Goal: Information Seeking & Learning: Find specific fact

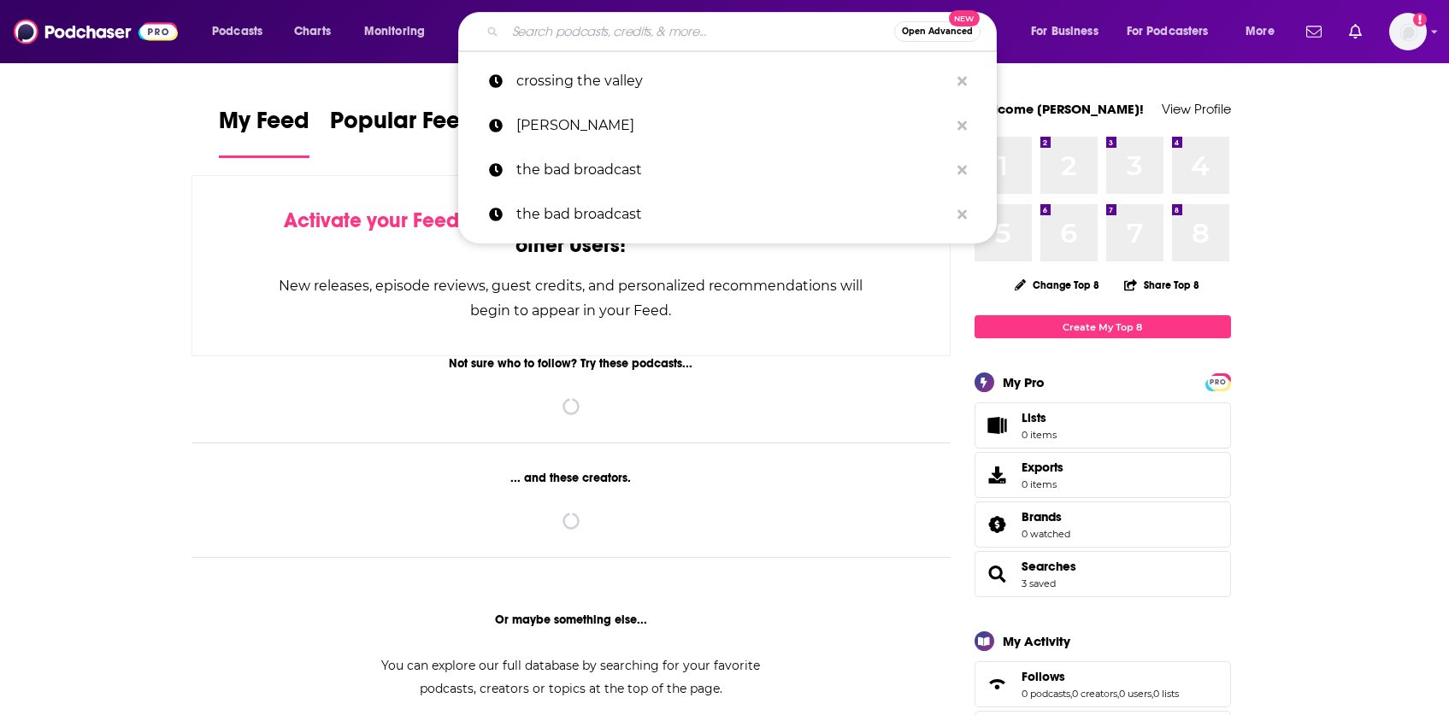
click at [539, 33] on input "Search podcasts, credits, & more..." at bounding box center [699, 31] width 389 height 27
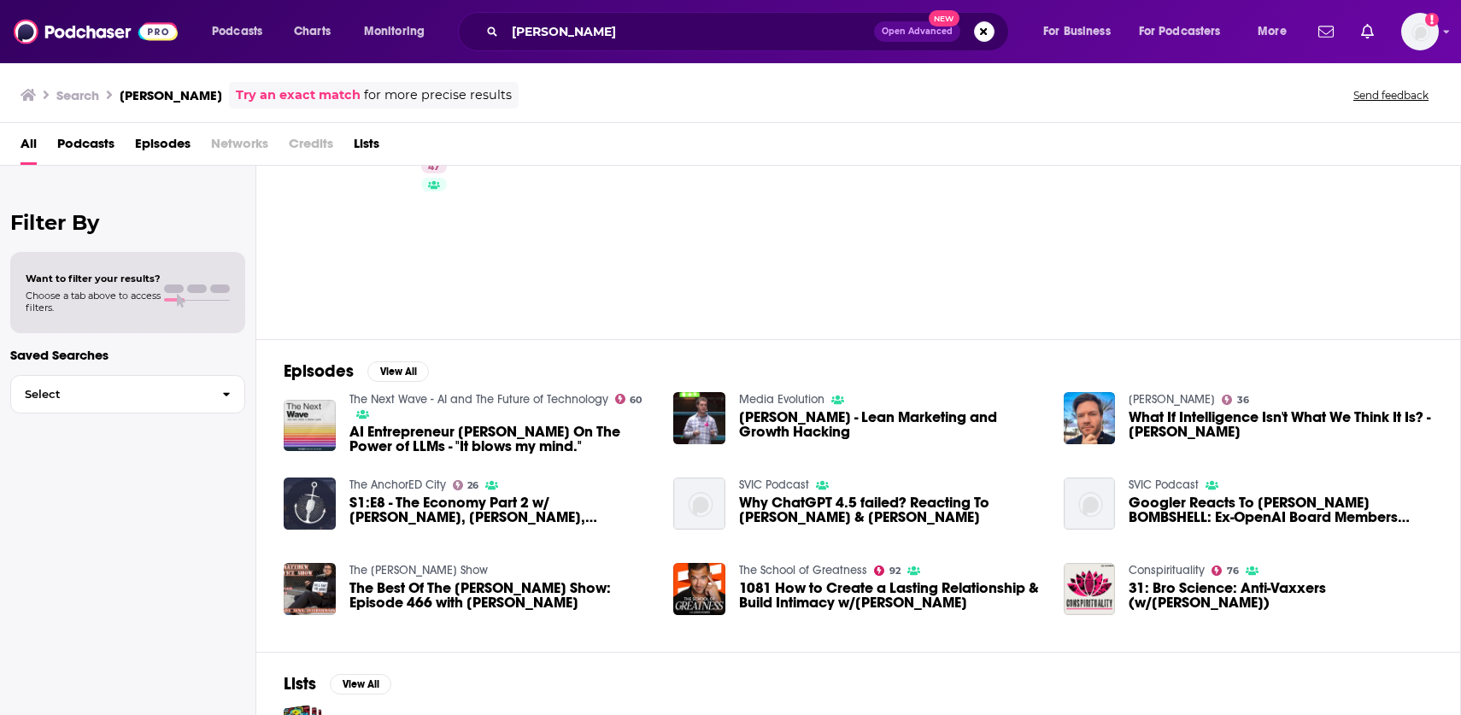
scroll to position [63, 0]
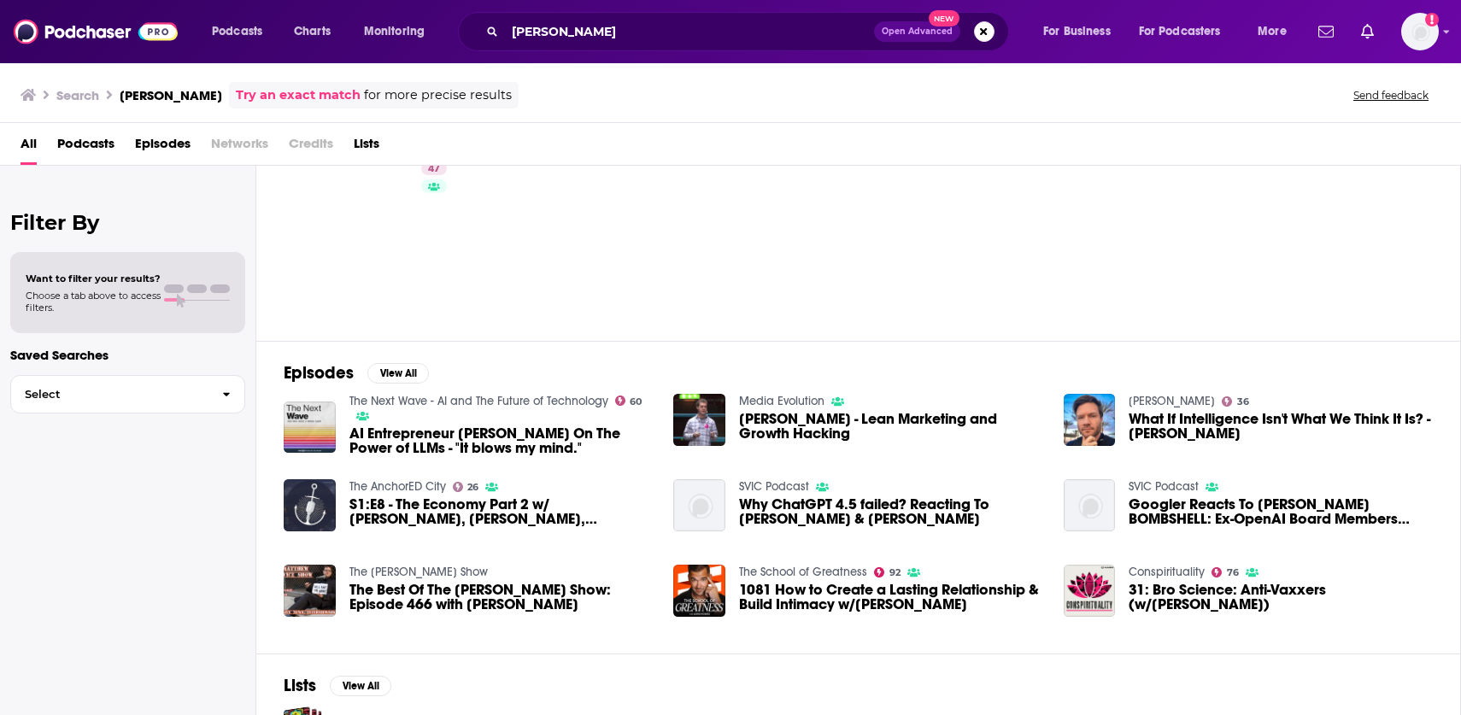
click at [325, 138] on span "Credits" at bounding box center [311, 147] width 44 height 35
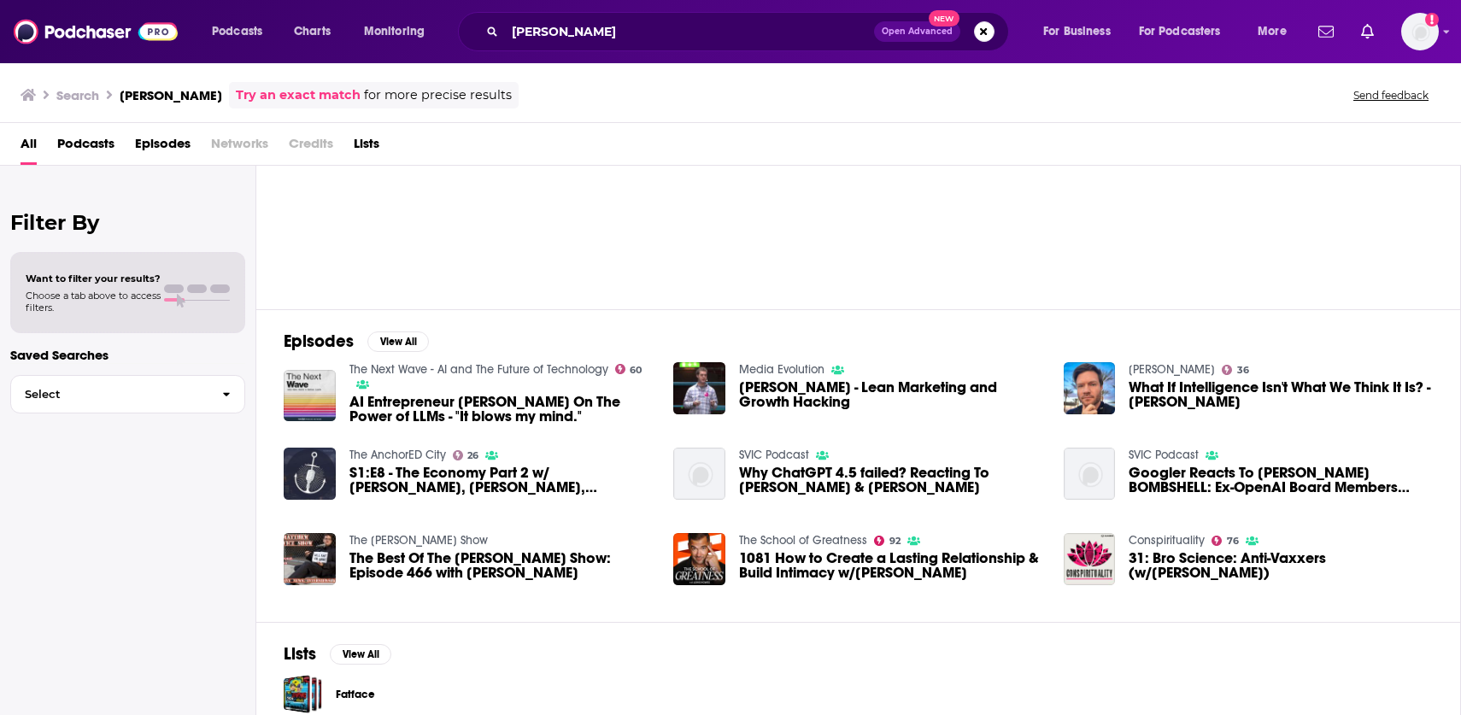
scroll to position [0, 0]
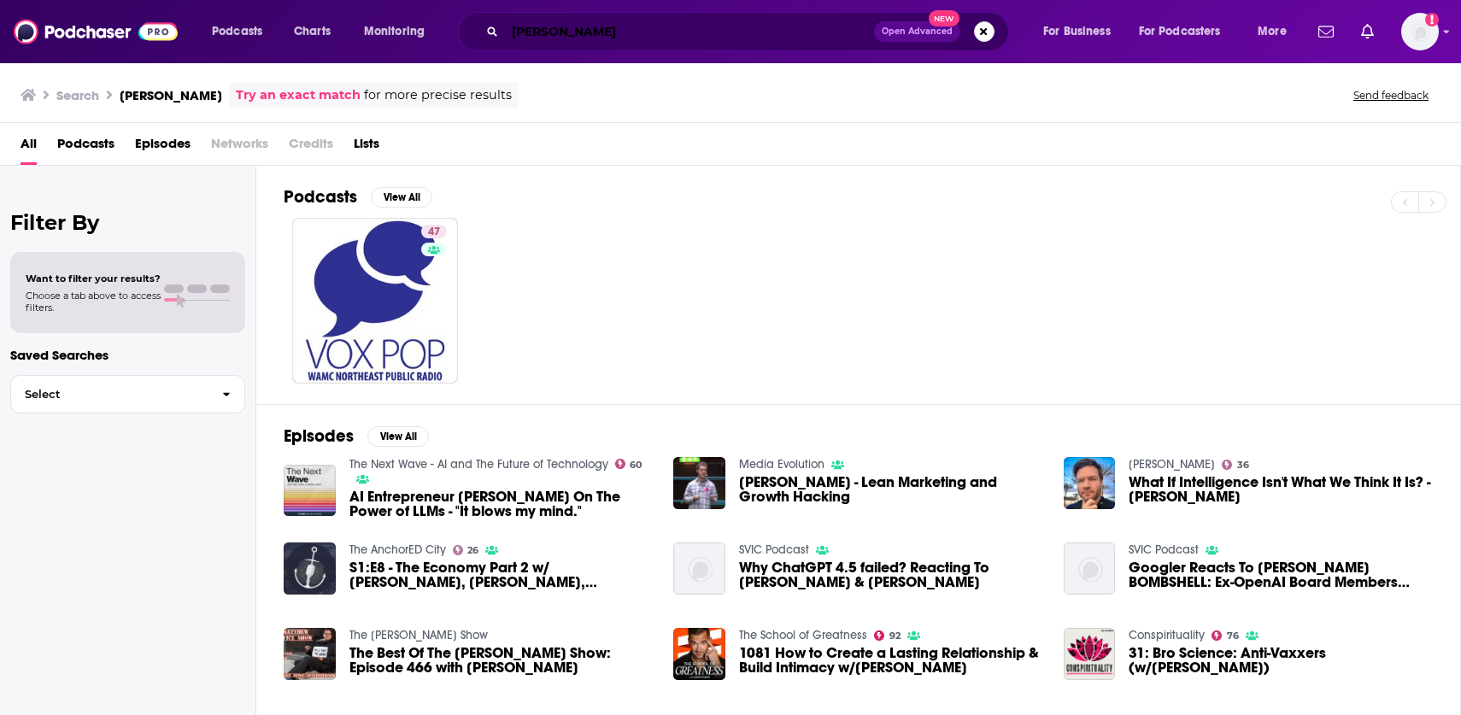
click at [612, 30] on input "matthew berman" at bounding box center [689, 31] width 369 height 27
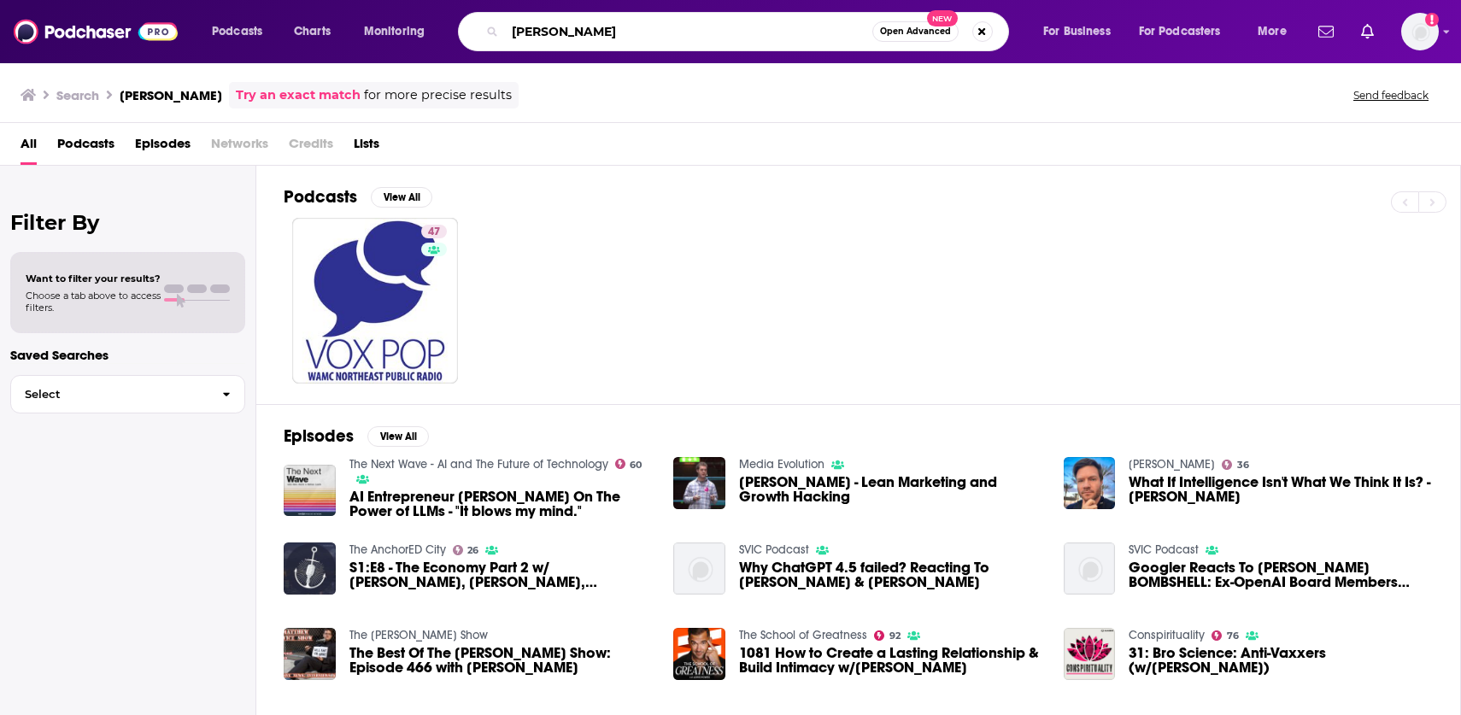
drag, startPoint x: 629, startPoint y: 32, endPoint x: 507, endPoint y: 33, distance: 122.2
click at [507, 33] on input "matthew berman" at bounding box center [689, 31] width 368 height 27
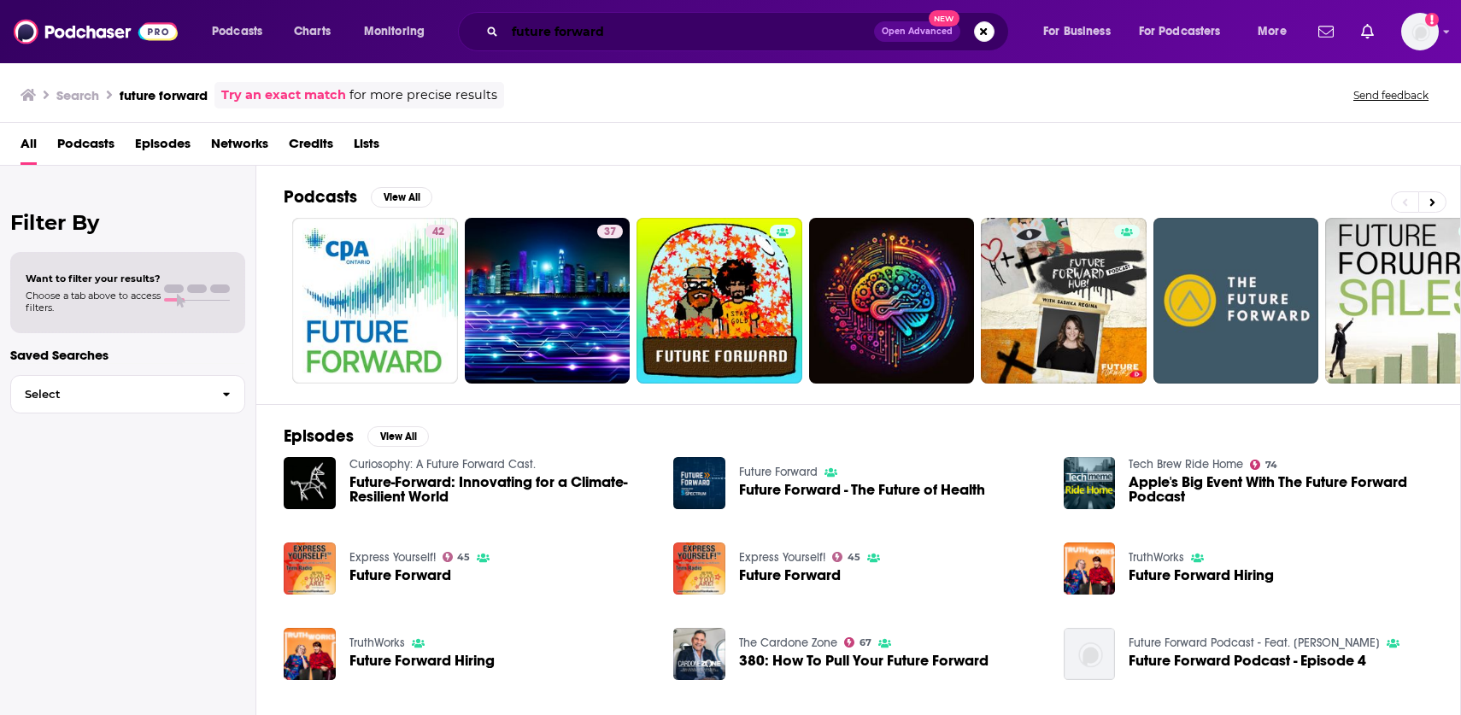
click at [598, 32] on input "future forward" at bounding box center [689, 31] width 369 height 27
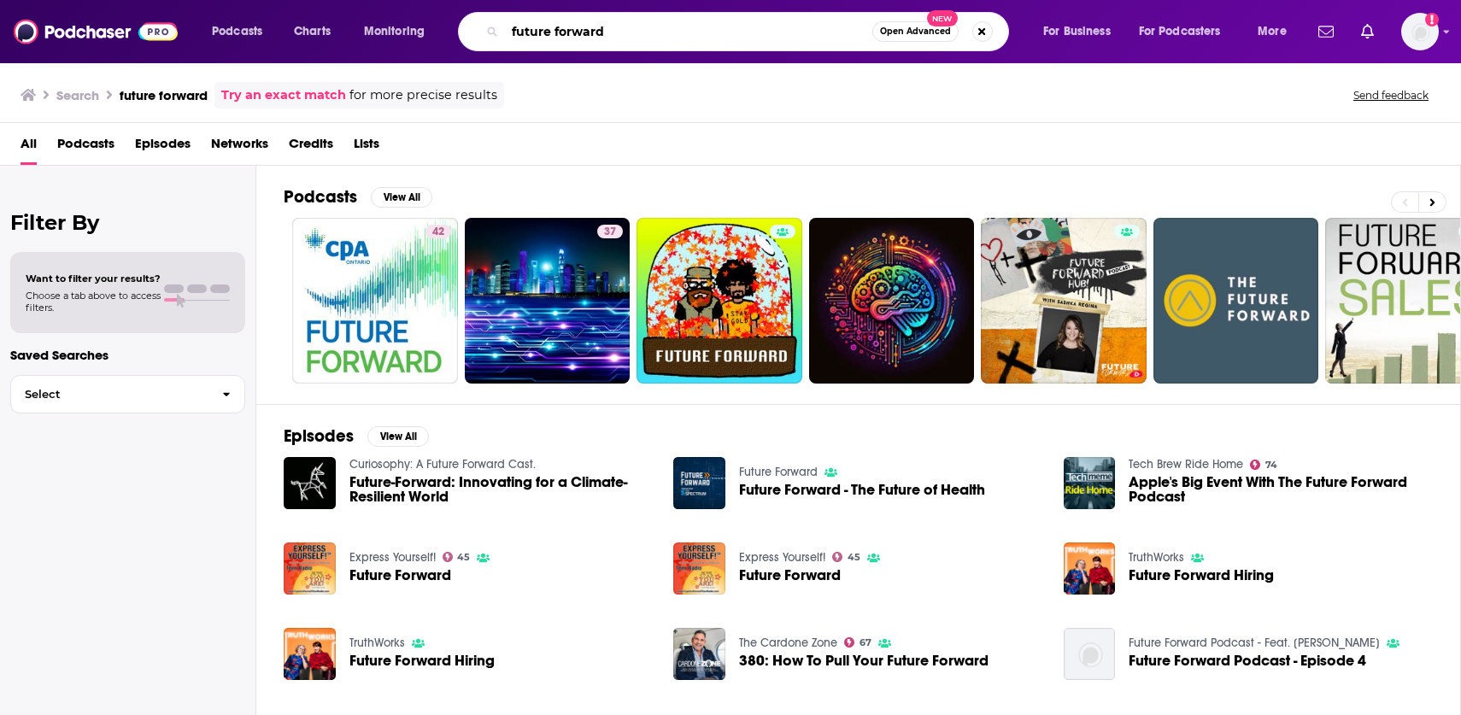
drag, startPoint x: 615, startPoint y: 32, endPoint x: 501, endPoint y: 31, distance: 113.7
click at [501, 31] on div "future forward Open Advanced New" at bounding box center [733, 31] width 551 height 39
type input "matt berman"
